Goal: Task Accomplishment & Management: Manage account settings

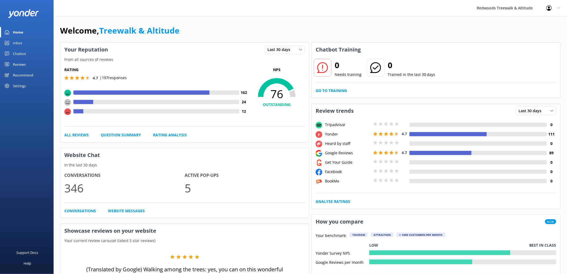
click at [33, 65] on link "Reviews" at bounding box center [27, 64] width 54 height 11
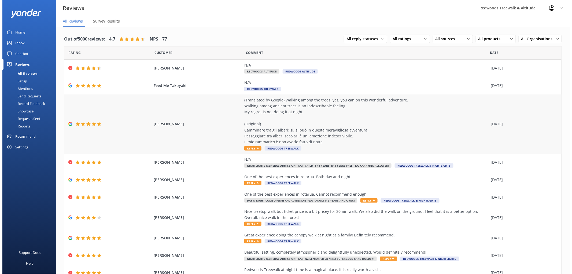
scroll to position [25, 0]
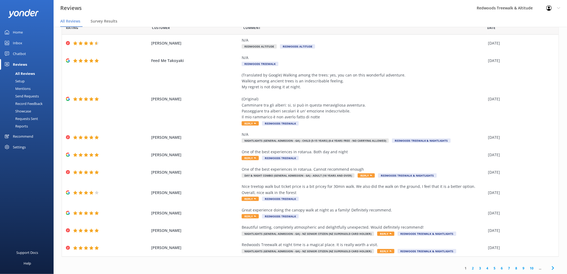
click at [22, 39] on div "Inbox" at bounding box center [17, 43] width 9 height 11
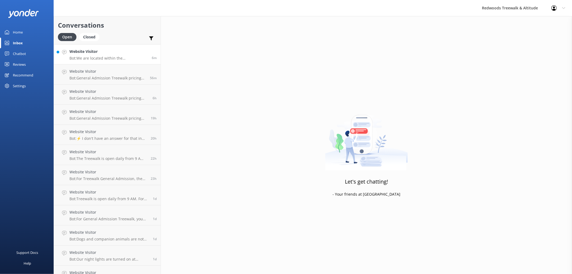
click at [77, 47] on link "Website Visitor Bot: We are located within the [GEOGRAPHIC_DATA], which is 5 km…" at bounding box center [107, 54] width 107 height 20
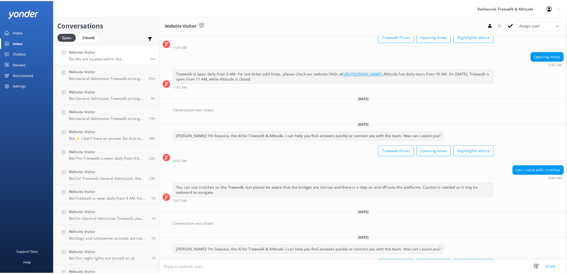
scroll to position [253, 0]
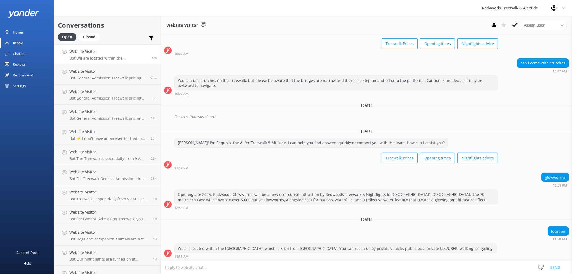
click at [27, 30] on link "Home" at bounding box center [27, 32] width 54 height 11
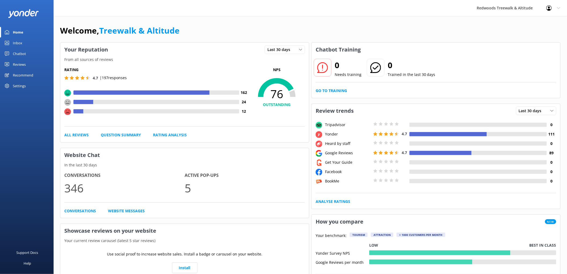
click at [19, 62] on div "Reviews" at bounding box center [19, 64] width 13 height 11
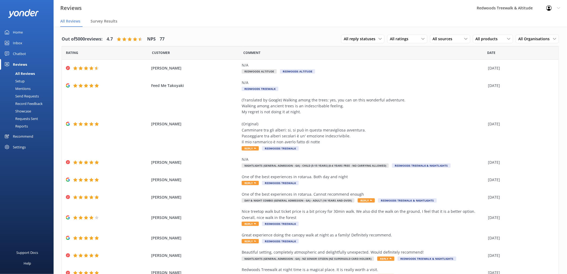
click at [30, 35] on link "Home" at bounding box center [27, 32] width 54 height 11
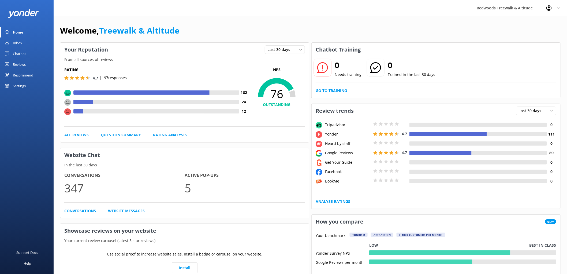
click at [29, 46] on link "Inbox" at bounding box center [27, 43] width 54 height 11
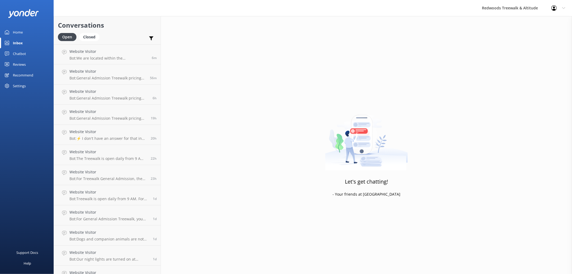
click at [25, 63] on div "Reviews" at bounding box center [19, 64] width 13 height 11
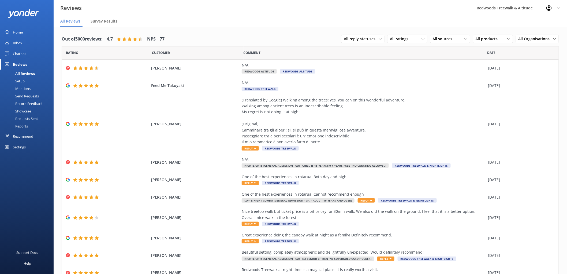
click at [28, 42] on link "Inbox" at bounding box center [27, 43] width 54 height 11
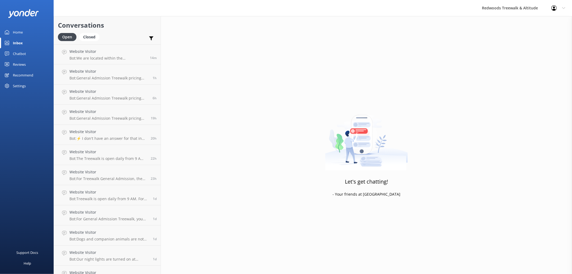
click at [17, 26] on div at bounding box center [27, 13] width 54 height 27
click at [18, 31] on div "Home" at bounding box center [18, 32] width 10 height 11
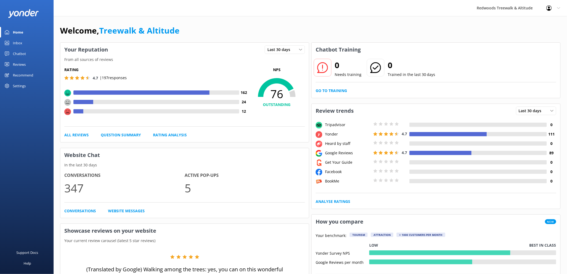
click at [39, 63] on link "Reviews" at bounding box center [27, 64] width 54 height 11
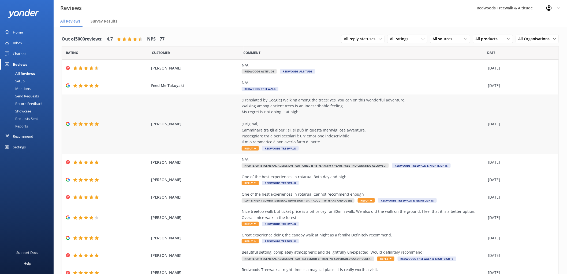
scroll to position [25, 0]
